Goal: Information Seeking & Learning: Learn about a topic

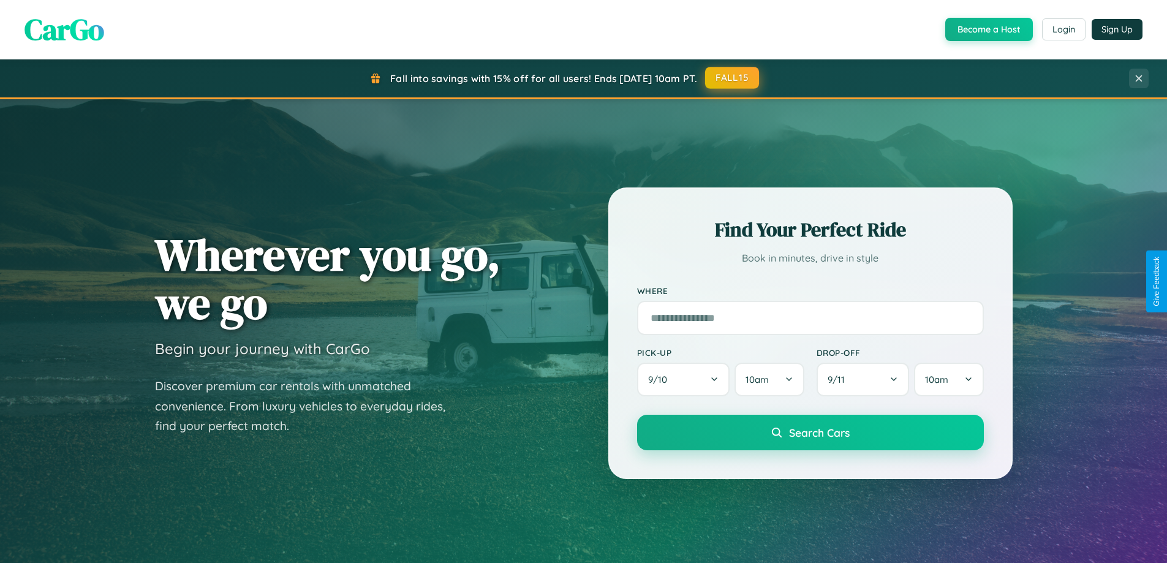
click at [732, 78] on button "FALL15" at bounding box center [732, 78] width 54 height 22
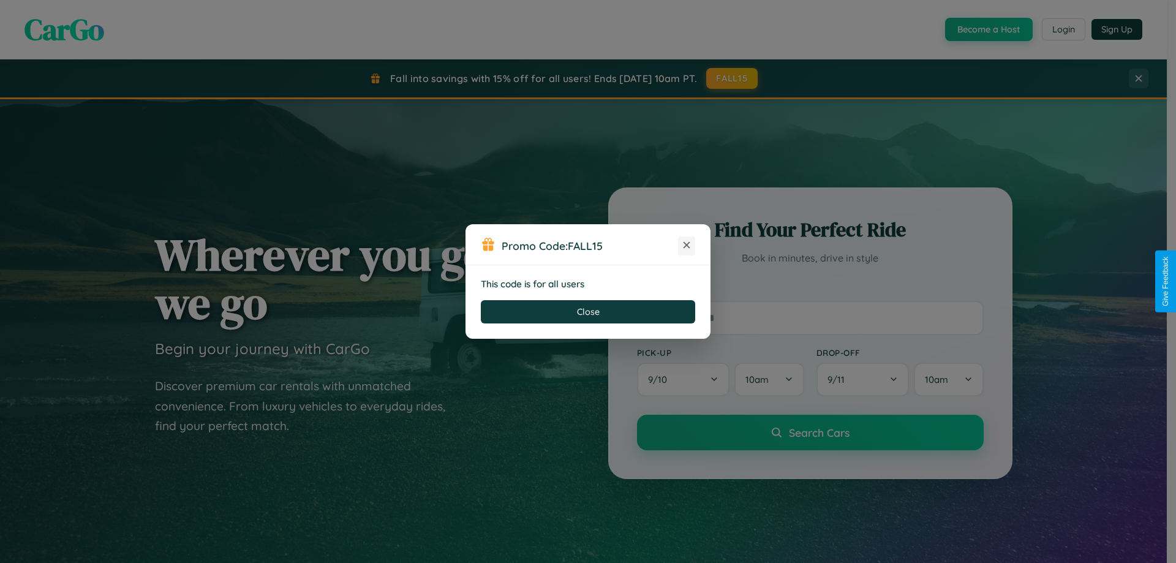
click at [687, 246] on icon at bounding box center [686, 245] width 12 height 12
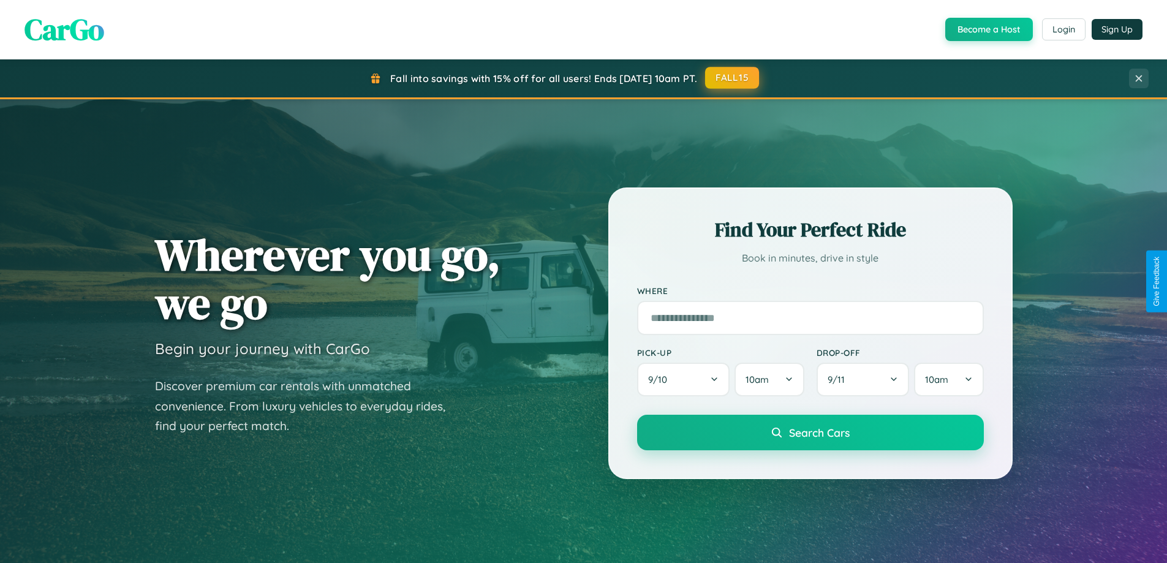
click at [732, 78] on button "FALL15" at bounding box center [732, 78] width 54 height 22
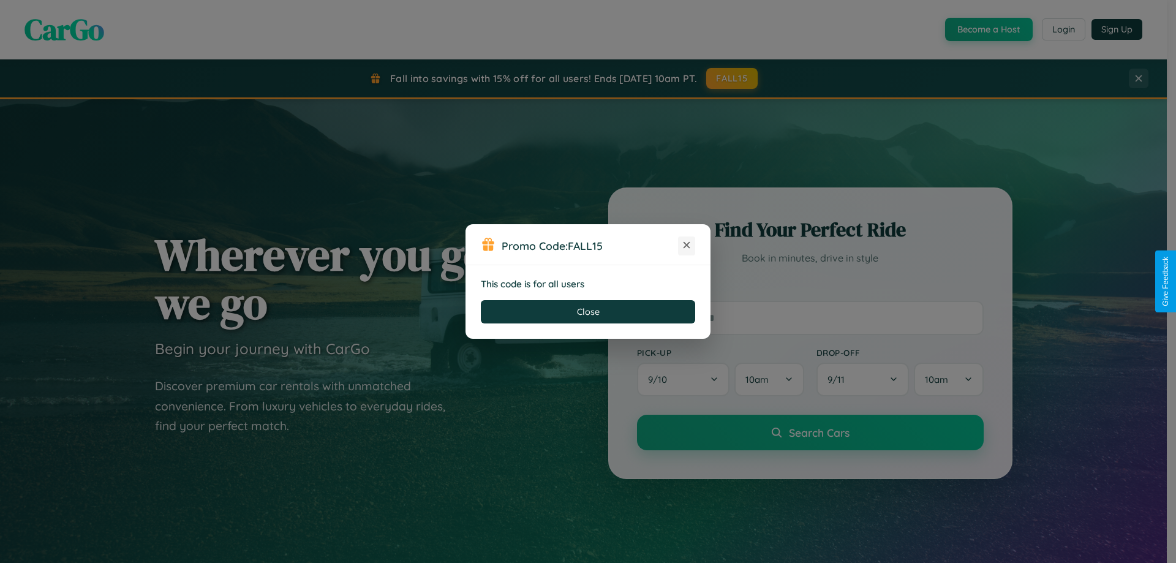
click at [687, 246] on icon at bounding box center [686, 245] width 12 height 12
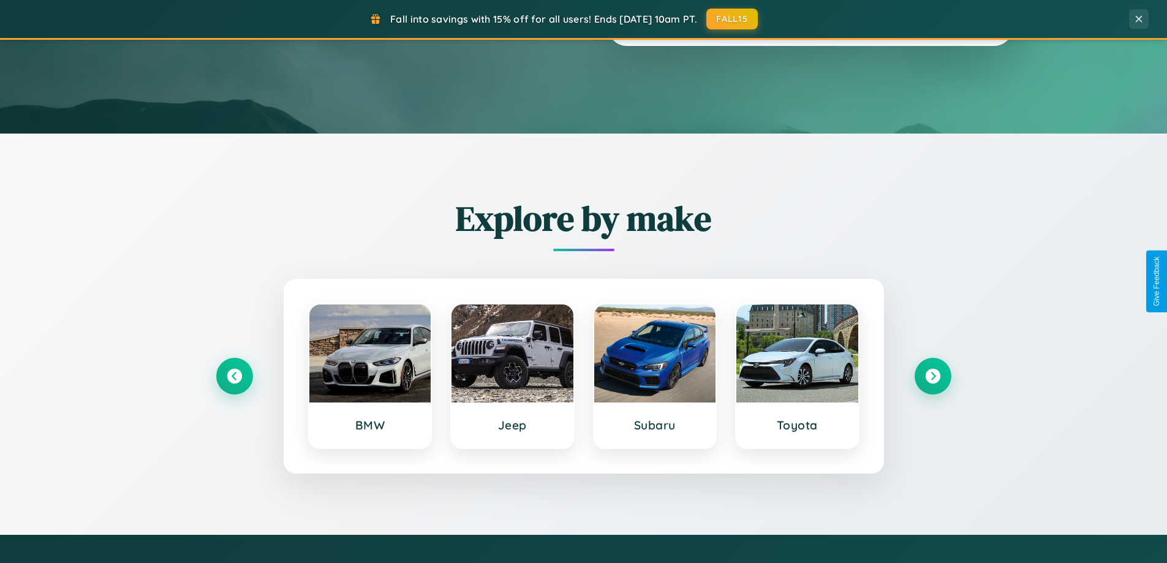
scroll to position [1435, 0]
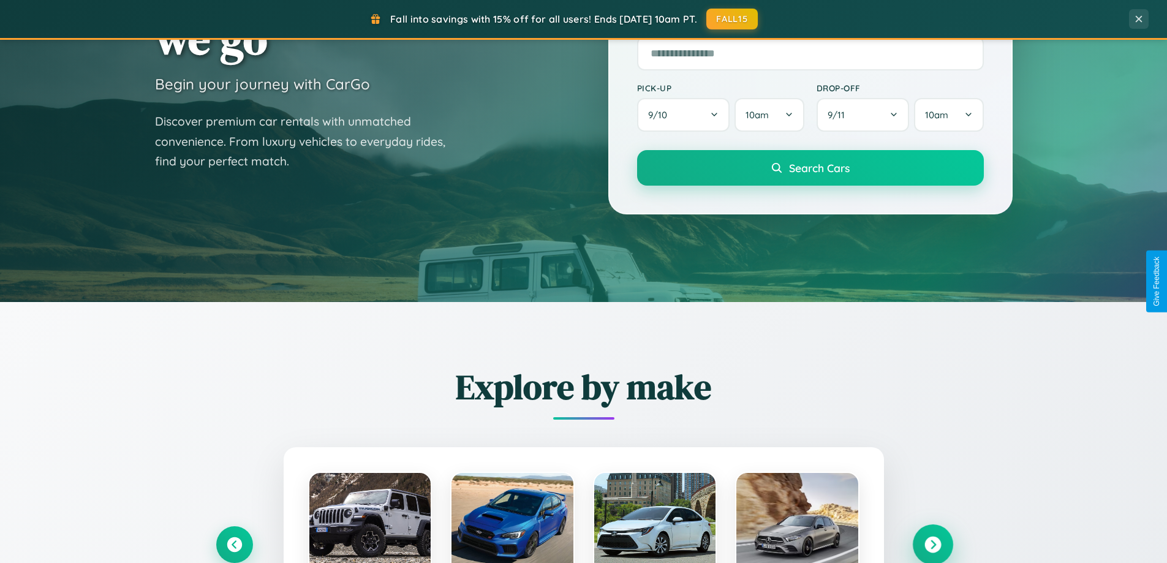
click at [932, 543] on icon at bounding box center [932, 544] width 17 height 17
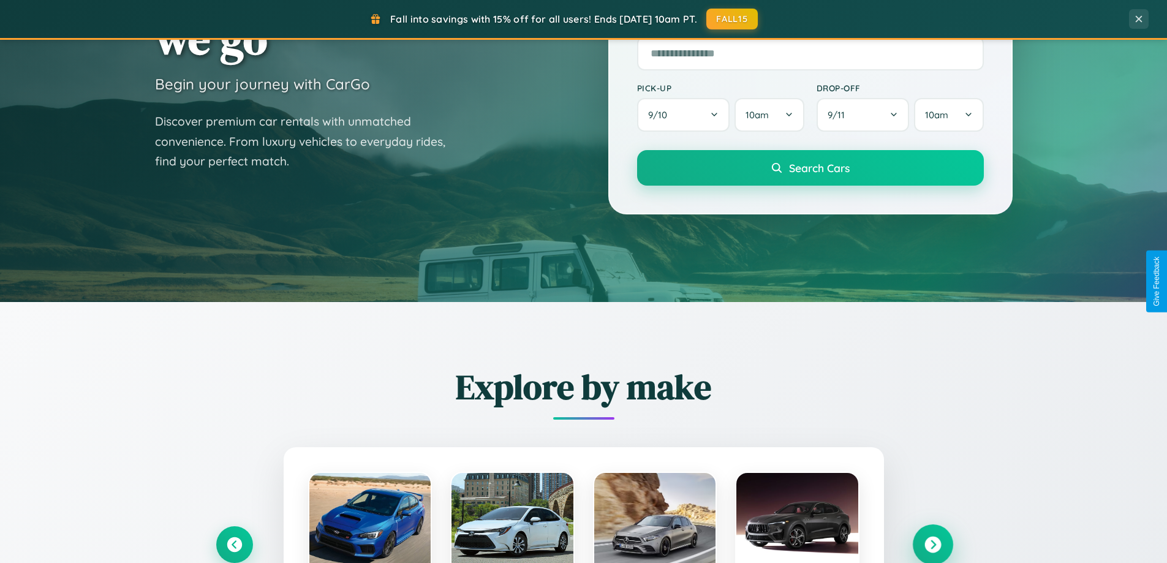
click at [932, 543] on icon at bounding box center [932, 544] width 17 height 17
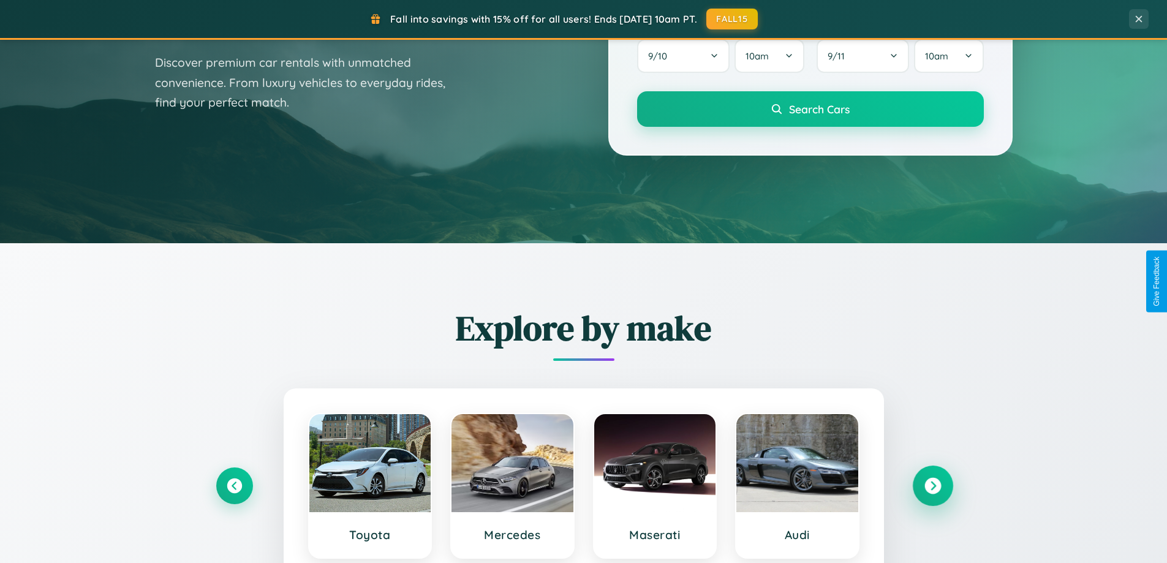
scroll to position [2357, 0]
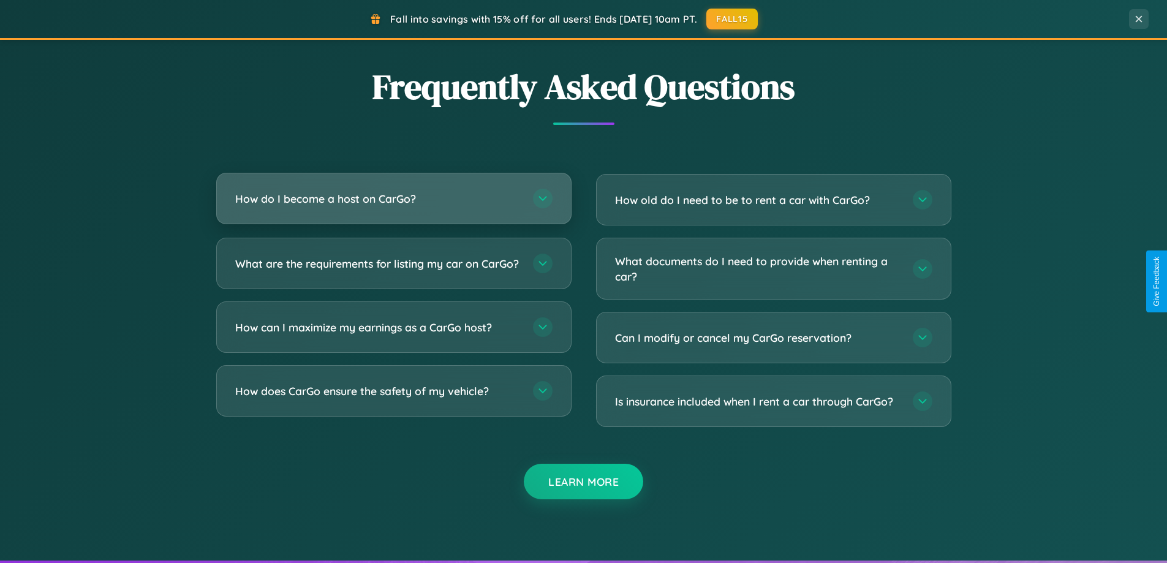
click at [393, 199] on h3 "How do I become a host on CarGo?" at bounding box center [377, 198] width 285 height 15
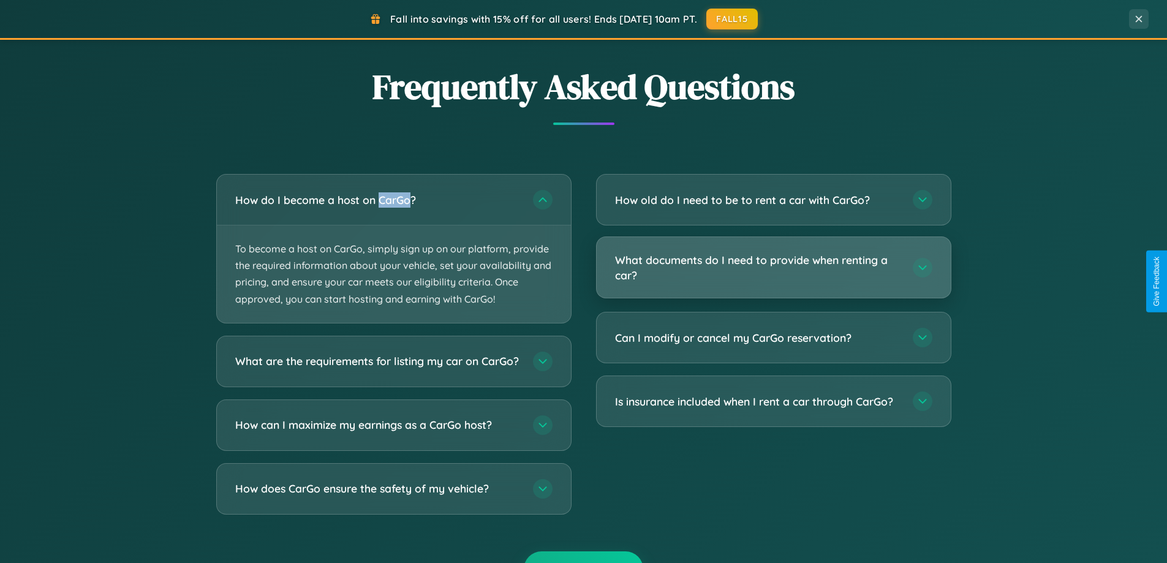
click at [773, 268] on h3 "What documents do I need to provide when renting a car?" at bounding box center [757, 267] width 285 height 30
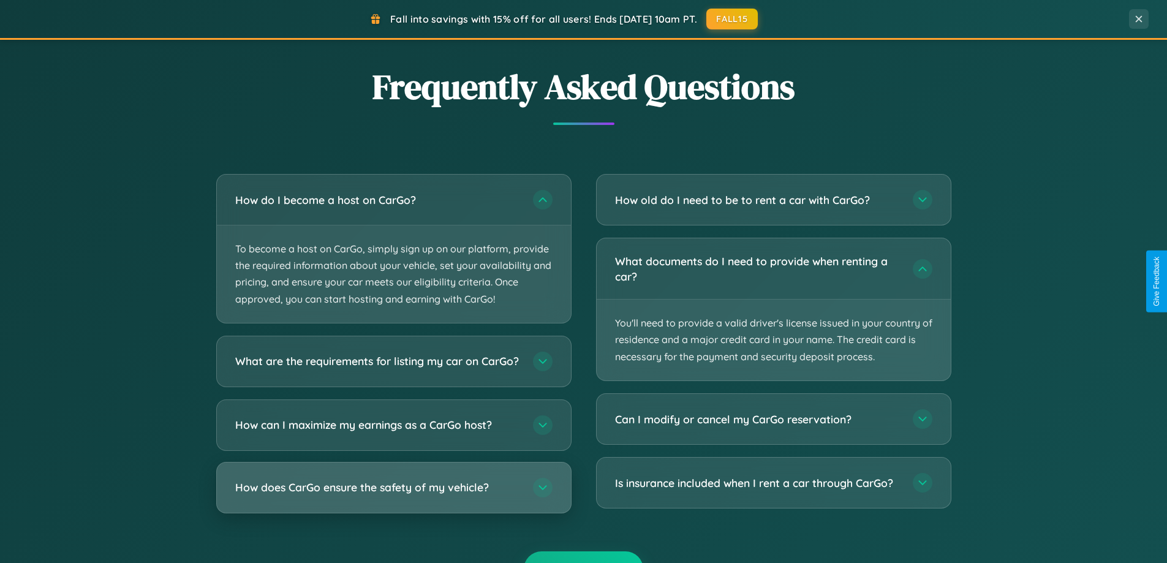
click at [393, 495] on h3 "How does CarGo ensure the safety of my vehicle?" at bounding box center [377, 487] width 285 height 15
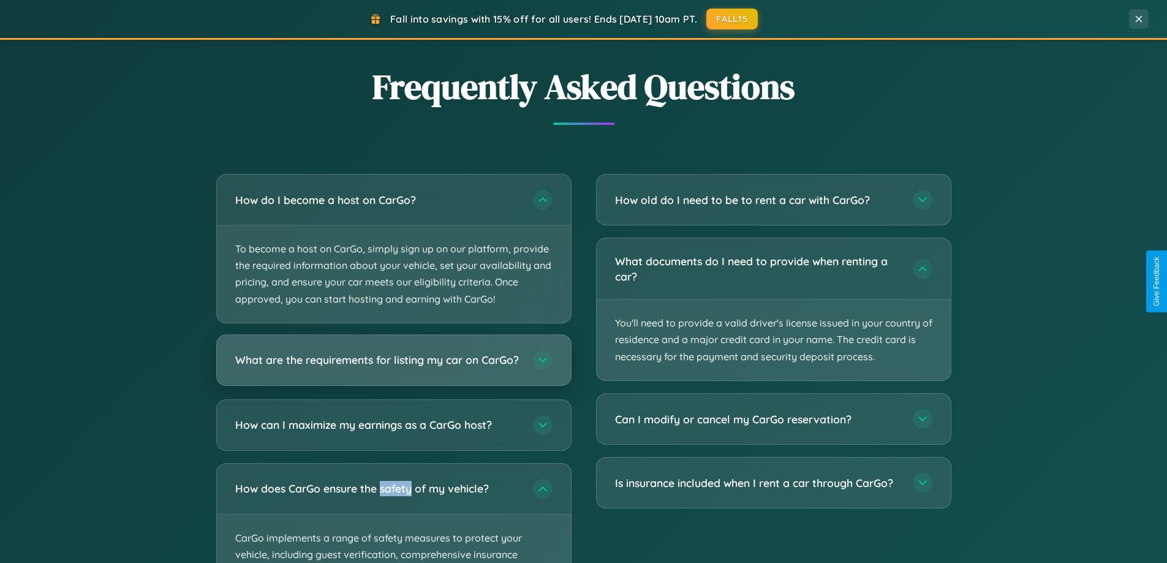
click at [393, 366] on h3 "What are the requirements for listing my car on CarGo?" at bounding box center [377, 359] width 285 height 15
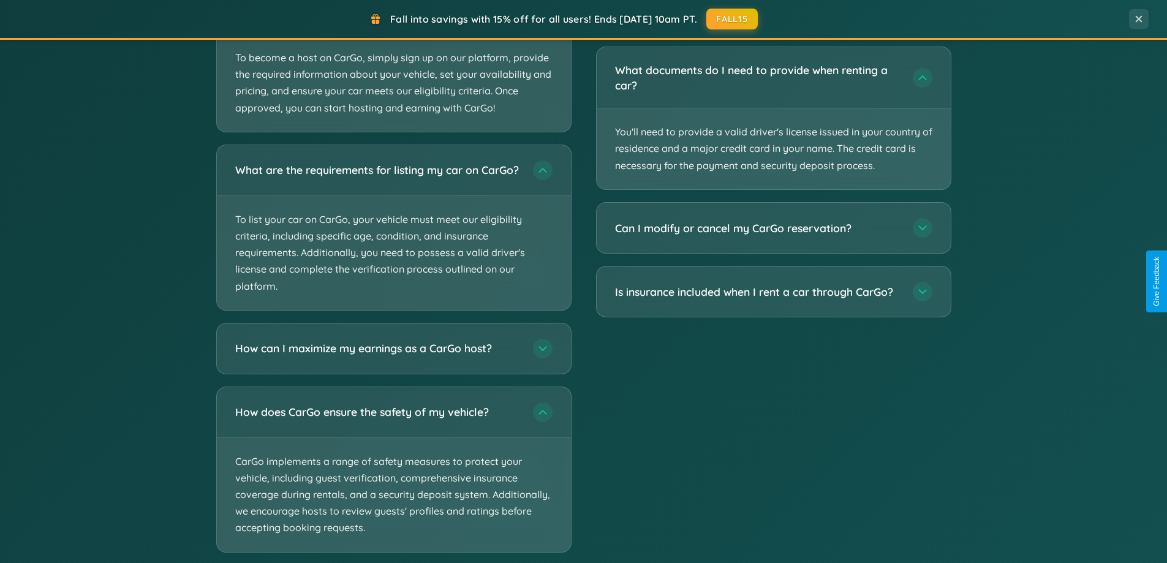
click at [773, 17] on div "Fall into savings with 15% off for all users! Ends [DATE] 10am PT. FALL15" at bounding box center [563, 19] width 1091 height 21
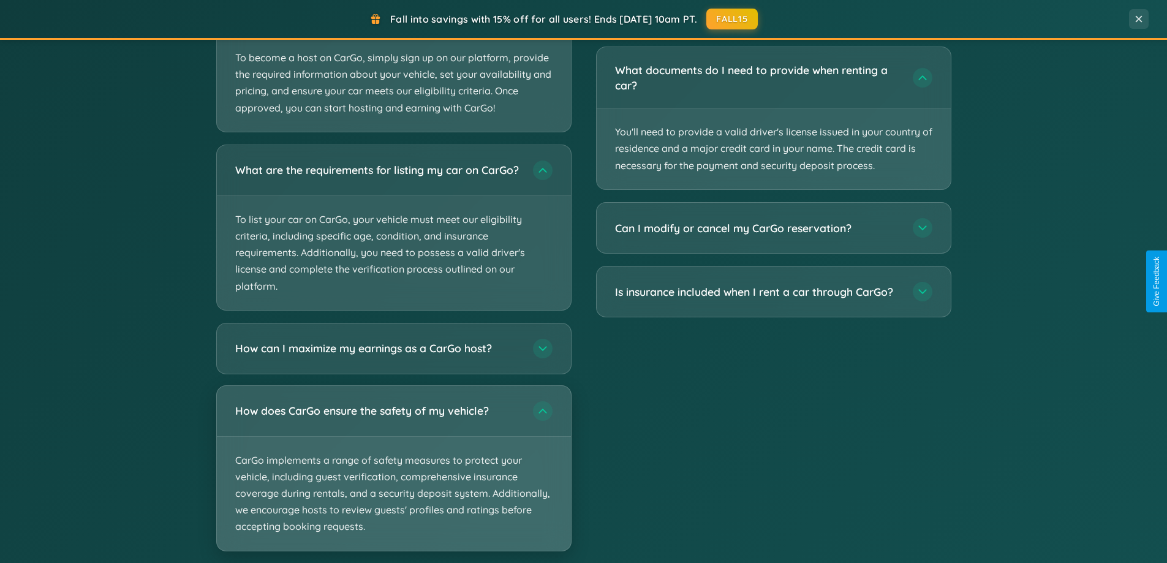
click at [393, 478] on p "CarGo implements a range of safety measures to protect your vehicle, including …" at bounding box center [394, 494] width 354 height 114
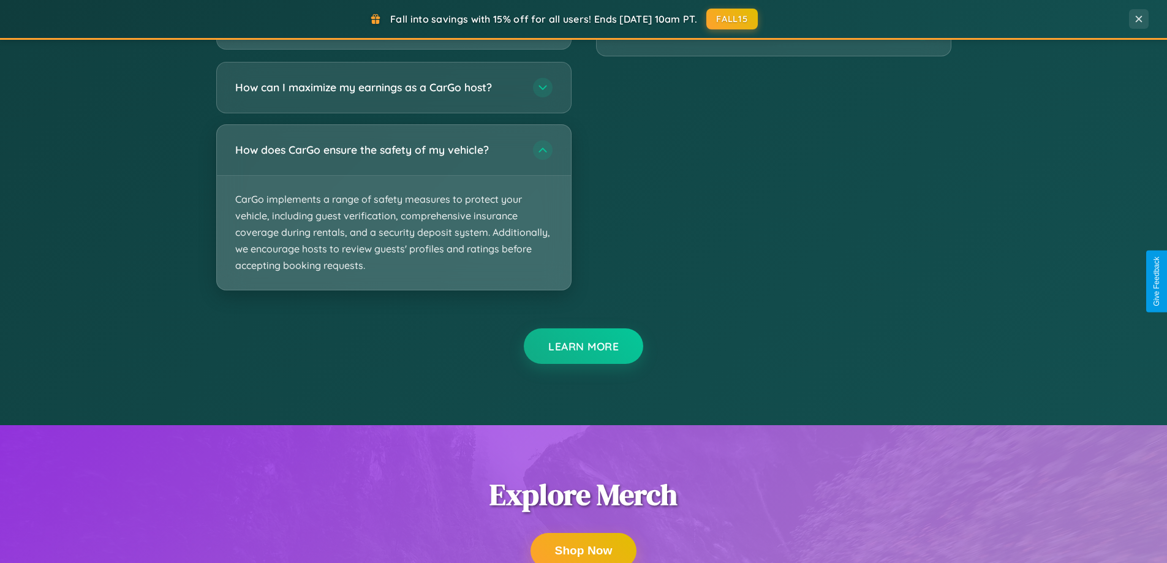
scroll to position [2327, 0]
